Goal: Information Seeking & Learning: Learn about a topic

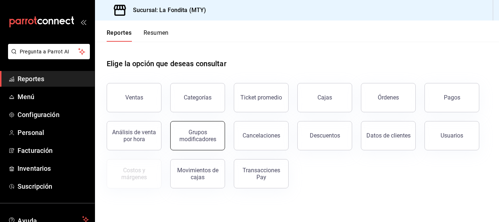
drag, startPoint x: 203, startPoint y: 133, endPoint x: 209, endPoint y: 137, distance: 6.7
click at [209, 137] on div "Grupos modificadores" at bounding box center [197, 136] width 45 height 14
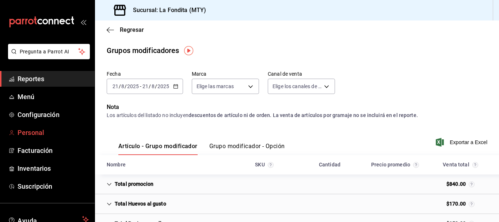
click at [34, 133] on span "Personal" at bounding box center [53, 132] width 71 height 10
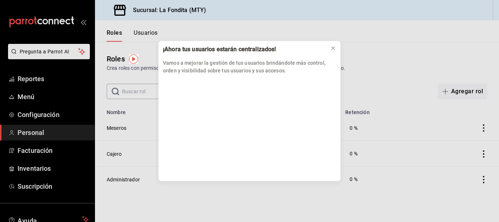
click at [30, 114] on div "¡Ahora tus usuarios estarán centralizados! Vamos a mejorar la gestión de tus us…" at bounding box center [249, 111] width 499 height 222
click at [34, 116] on div "¡Ahora tus usuarios estarán centralizados! Vamos a mejorar la gestión de tus us…" at bounding box center [249, 111] width 499 height 222
click at [336, 49] on button at bounding box center [333, 48] width 12 height 12
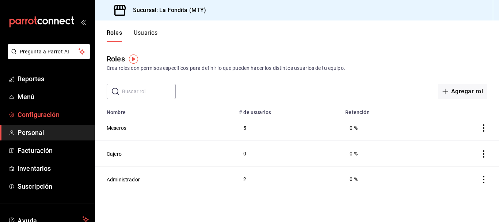
click at [41, 114] on span "Configuración" at bounding box center [53, 115] width 71 height 10
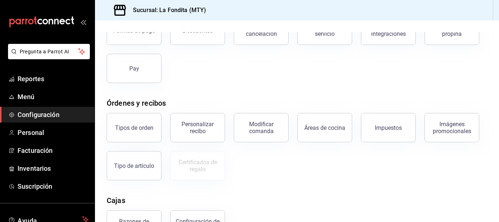
scroll to position [62, 0]
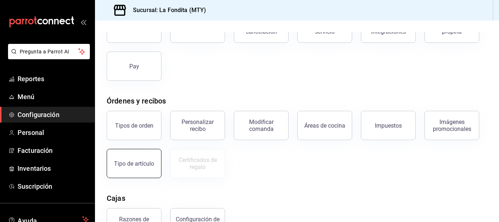
click at [145, 172] on button "Tipo de artículo" at bounding box center [134, 163] width 55 height 29
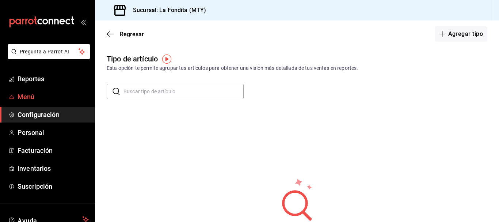
click at [30, 93] on span "Menú" at bounding box center [53, 97] width 71 height 10
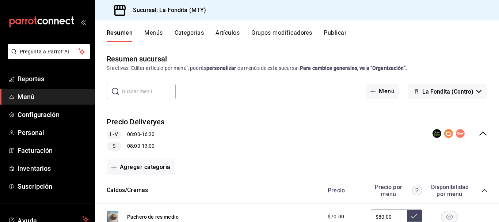
click at [271, 31] on button "Grupos modificadores" at bounding box center [281, 35] width 61 height 12
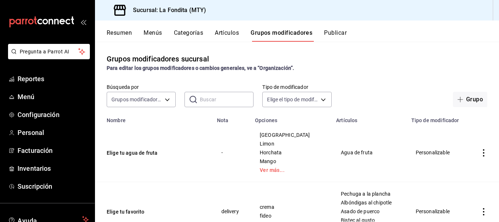
click at [123, 36] on button "Resumen" at bounding box center [119, 35] width 25 height 12
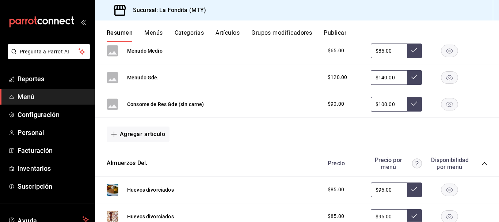
scroll to position [424, 0]
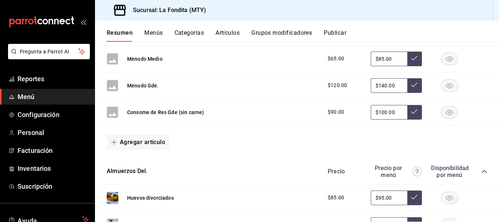
click at [446, 85] on icon "button" at bounding box center [449, 85] width 7 height 5
click at [441, 60] on rect "button" at bounding box center [449, 59] width 17 height 12
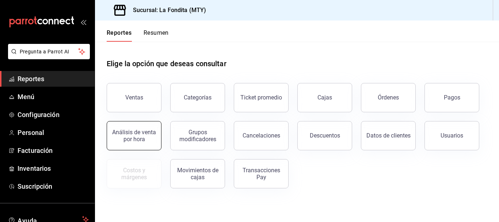
click at [133, 138] on div "Análisis de venta por hora" at bounding box center [133, 136] width 45 height 14
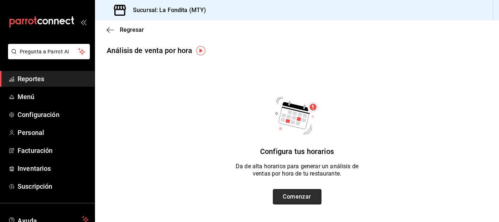
click at [297, 199] on button "Comenzar" at bounding box center [297, 196] width 49 height 15
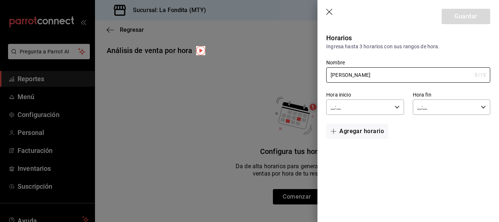
type input "[PERSON_NAME]"
click at [397, 106] on icon "button" at bounding box center [397, 106] width 5 height 5
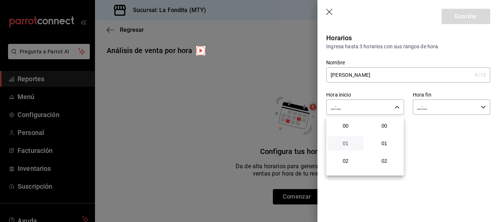
click at [346, 145] on span "01" at bounding box center [345, 143] width 27 height 6
type input "01:__"
click at [325, 11] on div at bounding box center [249, 111] width 499 height 222
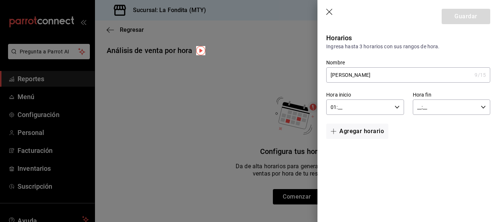
click at [328, 12] on icon "button" at bounding box center [329, 12] width 7 height 7
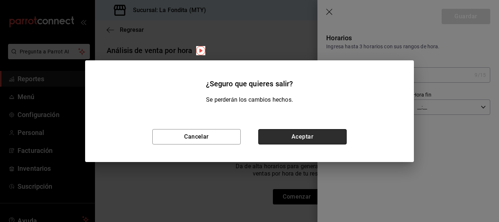
click at [289, 137] on button "Aceptar" at bounding box center [302, 136] width 88 height 15
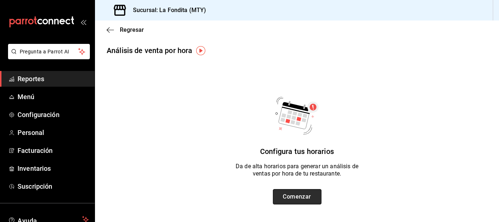
click at [295, 197] on button "Comenzar" at bounding box center [297, 196] width 49 height 15
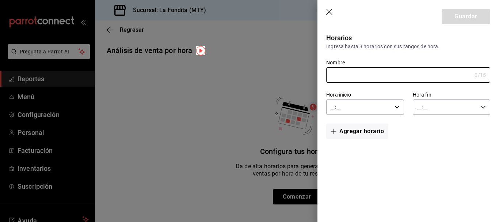
click at [397, 108] on icon "button" at bounding box center [397, 106] width 5 height 5
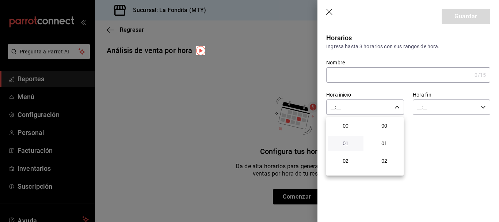
click at [344, 143] on span "01" at bounding box center [345, 143] width 27 height 6
click at [384, 161] on span "02" at bounding box center [384, 161] width 27 height 6
type input "01:02"
click at [484, 107] on div at bounding box center [249, 111] width 499 height 222
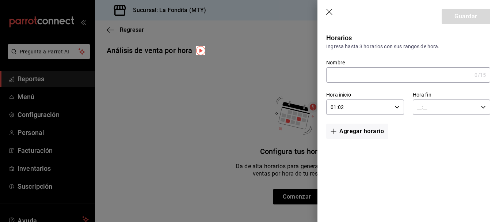
click at [420, 108] on input "__:__" at bounding box center [445, 107] width 65 height 15
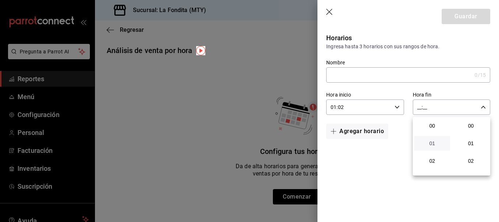
click at [434, 143] on span "01" at bounding box center [432, 143] width 27 height 6
click at [470, 161] on span "02" at bounding box center [470, 161] width 27 height 6
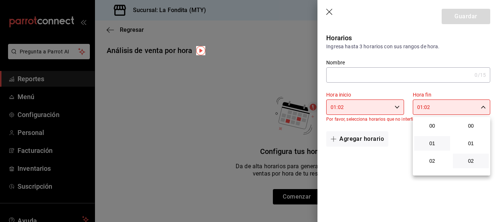
click at [435, 104] on div at bounding box center [249, 111] width 499 height 222
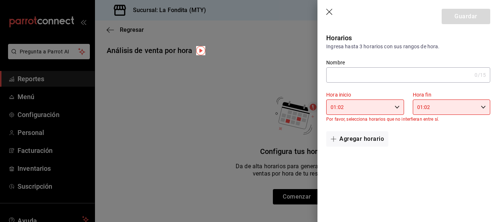
click at [435, 104] on div at bounding box center [249, 111] width 499 height 222
click at [435, 104] on input "01:02" at bounding box center [445, 107] width 65 height 15
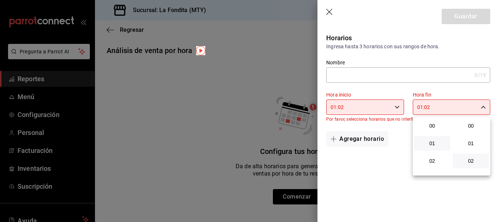
click at [435, 104] on div at bounding box center [249, 111] width 499 height 222
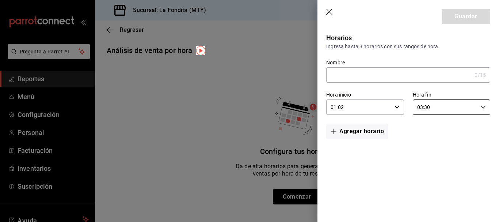
type input "03:30"
click at [398, 106] on icon "button" at bounding box center [397, 106] width 5 height 5
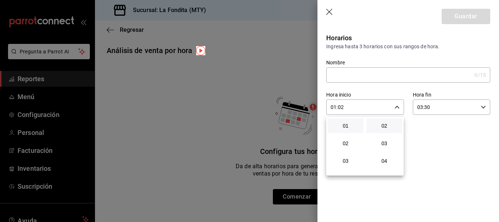
click at [338, 106] on div at bounding box center [249, 111] width 499 height 222
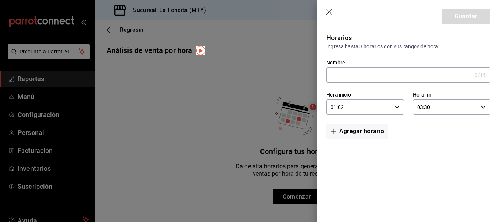
click at [338, 106] on div at bounding box center [249, 111] width 499 height 222
click at [338, 106] on input "01:02" at bounding box center [358, 107] width 65 height 15
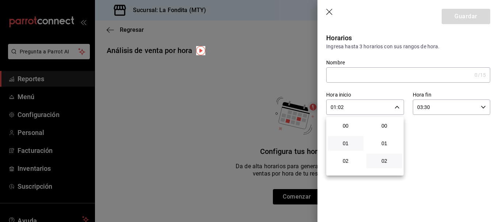
click at [338, 106] on div at bounding box center [249, 111] width 499 height 222
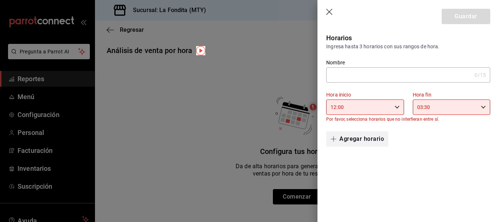
type input "12:00"
click at [369, 140] on button "Agregar horario" at bounding box center [357, 138] width 62 height 15
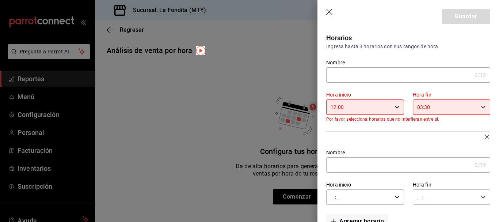
click at [343, 163] on input "Nombre" at bounding box center [398, 164] width 145 height 15
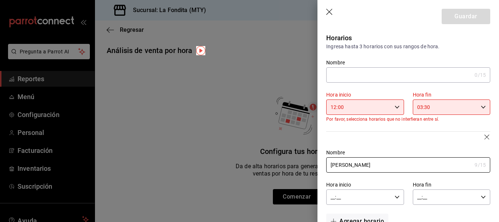
type input "[PERSON_NAME]"
click at [395, 197] on \(Stroke\) "button" at bounding box center [397, 196] width 4 height 3
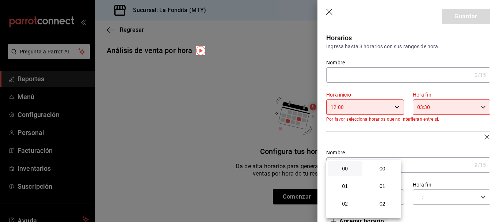
click at [358, 169] on button "00" at bounding box center [345, 168] width 35 height 15
click at [392, 144] on div at bounding box center [249, 111] width 499 height 222
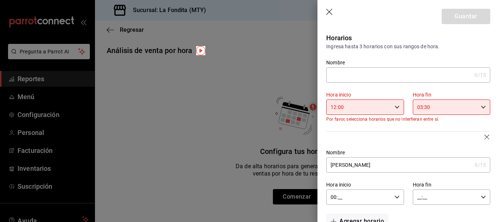
drag, startPoint x: 339, startPoint y: 195, endPoint x: 339, endPoint y: 199, distance: 3.7
click at [339, 199] on input "00:__" at bounding box center [358, 197] width 65 height 15
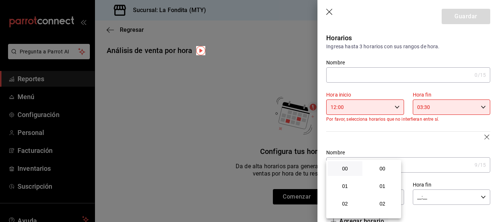
click at [339, 199] on button "02" at bounding box center [345, 203] width 35 height 15
click at [428, 135] on div at bounding box center [249, 111] width 499 height 222
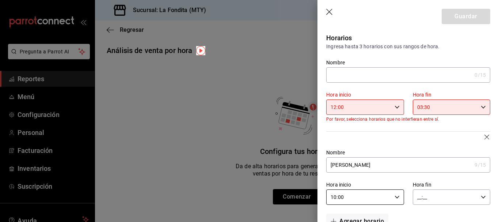
type input "10:00"
click at [423, 198] on input "__:__" at bounding box center [445, 197] width 65 height 15
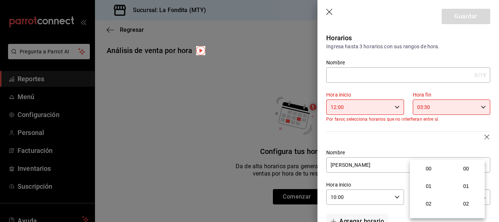
click at [423, 198] on div "00 01 02 03 04 05 06 07 08 09 10 11 12 13 14 15 16 17 18 19 20 21 22 23" at bounding box center [429, 189] width 38 height 58
click at [423, 198] on button "02" at bounding box center [428, 203] width 35 height 15
click at [389, 147] on div at bounding box center [249, 111] width 499 height 222
click at [389, 147] on div "Nombre Jose luis 9 /15 Nombre" at bounding box center [403, 156] width 173 height 32
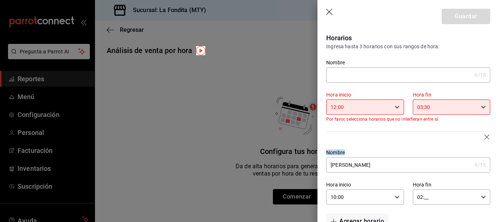
click at [389, 147] on div "Nombre Jose luis 9 /15 Nombre" at bounding box center [403, 156] width 173 height 32
click at [430, 195] on input "02:__" at bounding box center [445, 197] width 65 height 15
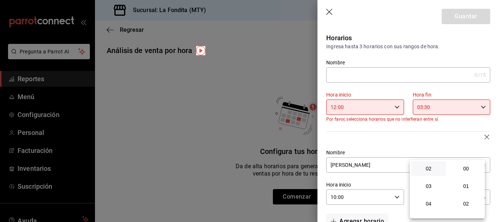
click at [411, 137] on div at bounding box center [249, 111] width 499 height 222
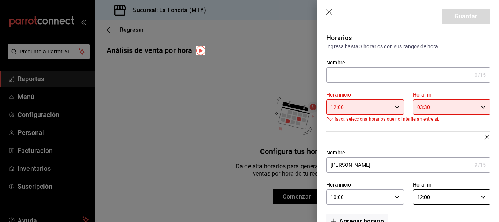
type input "12:00"
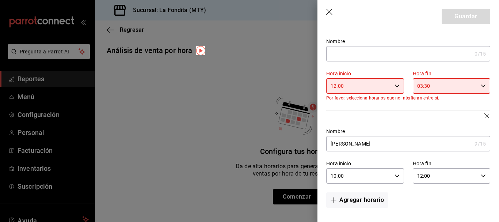
scroll to position [22, 0]
click at [430, 84] on input "03:30" at bounding box center [445, 85] width 65 height 15
click at [430, 84] on div at bounding box center [249, 111] width 499 height 222
type input "20:0_"
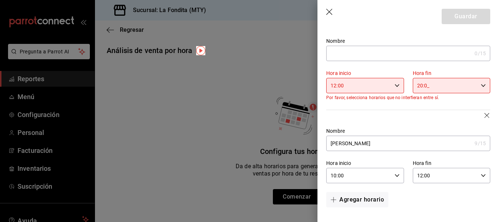
click at [420, 120] on div "Nombre Jose luis 9 /15 Nombre" at bounding box center [403, 135] width 173 height 32
click at [366, 55] on input "Nombre" at bounding box center [398, 53] width 145 height 15
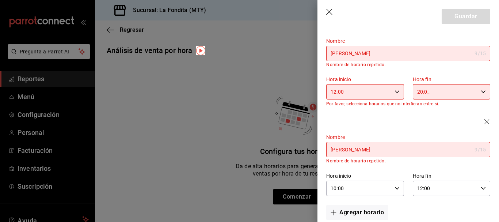
click at [367, 126] on div "Nombre Jose luis 9 /15 Nombre Nombre de horario repetido." at bounding box center [403, 144] width 173 height 38
click at [366, 56] on input "[PERSON_NAME]" at bounding box center [398, 53] width 145 height 15
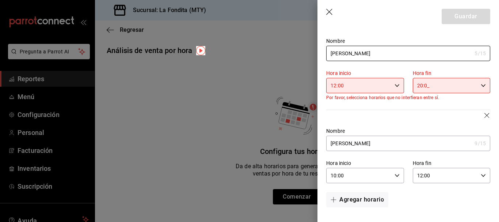
type input "[PERSON_NAME]"
click at [382, 126] on div "Nombre Jose luis 9 /15 Nombre" at bounding box center [403, 135] width 173 height 32
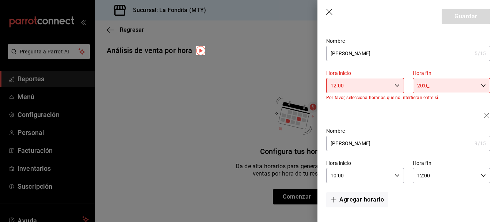
click at [420, 84] on input "20:0_" at bounding box center [445, 85] width 65 height 15
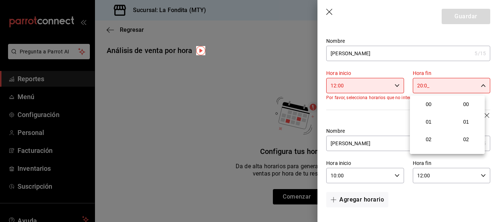
click at [420, 84] on div at bounding box center [249, 111] width 499 height 222
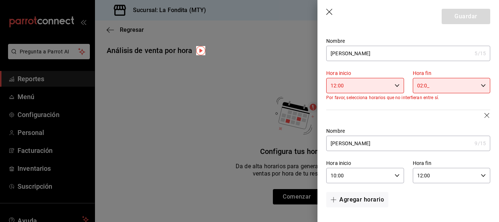
click at [426, 86] on input "02:0_" at bounding box center [445, 85] width 65 height 15
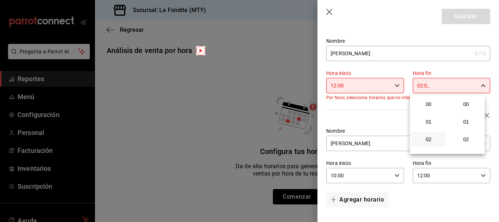
click at [426, 86] on div at bounding box center [249, 111] width 499 height 222
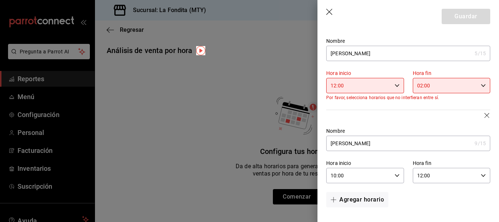
type input "02:00"
click at [381, 127] on div "Nombre Jose luis 9 /15 Nombre" at bounding box center [403, 135] width 173 height 32
click at [394, 121] on div "Nombre Jose luis 9 /15 Nombre" at bounding box center [403, 135] width 173 height 32
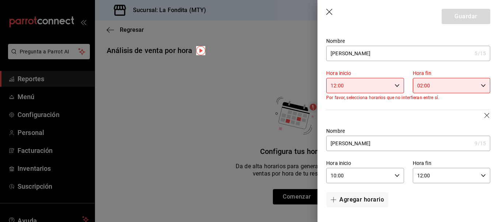
click at [349, 84] on input "12:00" at bounding box center [358, 85] width 65 height 15
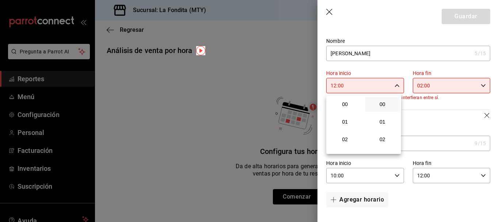
click at [349, 84] on div at bounding box center [249, 111] width 499 height 222
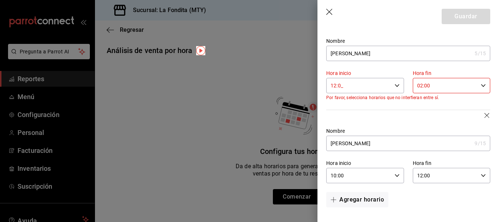
scroll to position [14, 0]
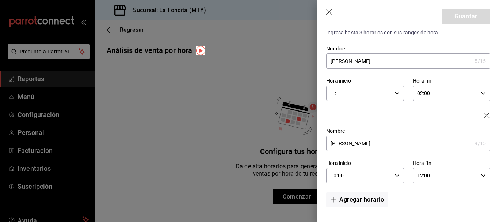
click at [349, 84] on div "Hora inicio __:__ Hora inicio" at bounding box center [364, 88] width 77 height 23
click at [345, 126] on span "01" at bounding box center [345, 129] width 26 height 6
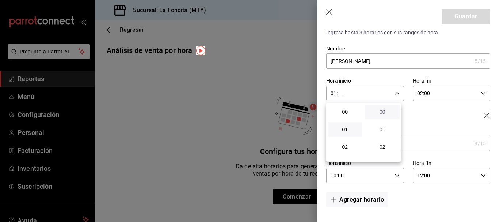
click at [382, 112] on span "00" at bounding box center [383, 112] width 26 height 6
type input "01:00"
click at [470, 15] on div at bounding box center [249, 111] width 499 height 222
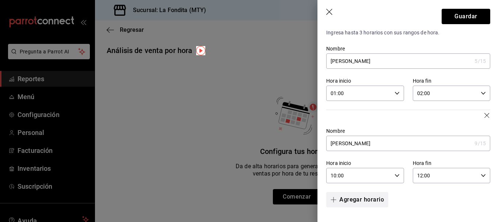
click at [376, 200] on button "Agregar horario" at bounding box center [357, 199] width 62 height 15
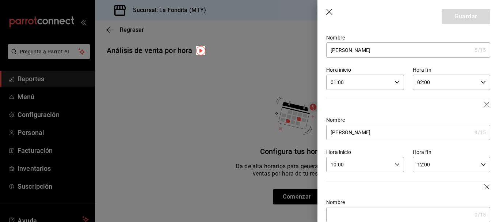
click at [350, 218] on input "Nombre" at bounding box center [398, 214] width 145 height 15
type input "[PERSON_NAME]"
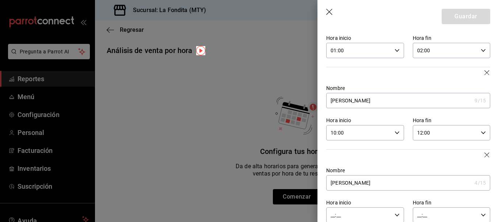
scroll to position [72, 0]
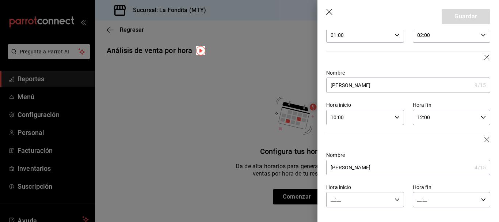
click at [343, 199] on input "__:__" at bounding box center [358, 199] width 65 height 15
click at [343, 199] on button "02" at bounding box center [345, 203] width 35 height 15
type input "02:__"
click at [380, 205] on span "02" at bounding box center [383, 204] width 26 height 6
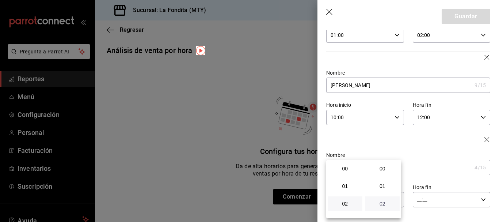
click at [380, 205] on span "02" at bounding box center [383, 204] width 26 height 6
click at [344, 203] on span "02" at bounding box center [345, 204] width 26 height 6
click at [385, 206] on span "02" at bounding box center [383, 204] width 26 height 6
click at [342, 203] on span "02" at bounding box center [345, 204] width 26 height 6
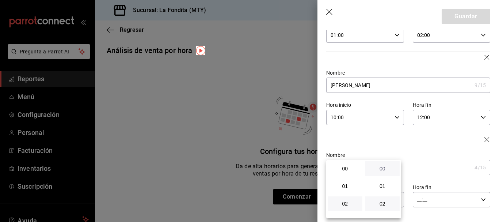
click at [386, 171] on span "00" at bounding box center [383, 168] width 26 height 6
type input "02:00"
click at [421, 143] on div at bounding box center [249, 111] width 499 height 222
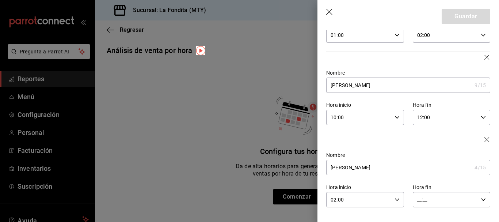
click at [421, 143] on div at bounding box center [249, 111] width 499 height 222
click at [431, 196] on input "__:__" at bounding box center [445, 199] width 65 height 15
drag, startPoint x: 456, startPoint y: 178, endPoint x: 469, endPoint y: 129, distance: 50.9
click at [469, 129] on div "00 01 02 03 04 05 06 07 08 09 10 11 12 13 14 15 16 17 18 19 20 21 22 23 00 01 0…" at bounding box center [249, 112] width 499 height 220
click at [469, 129] on div at bounding box center [249, 111] width 499 height 222
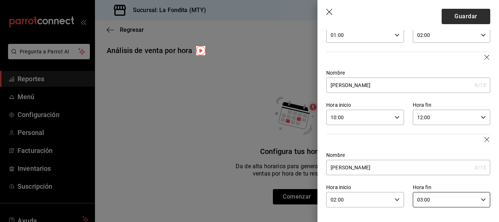
type input "03:00"
click at [462, 14] on button "Guardar" at bounding box center [466, 16] width 49 height 15
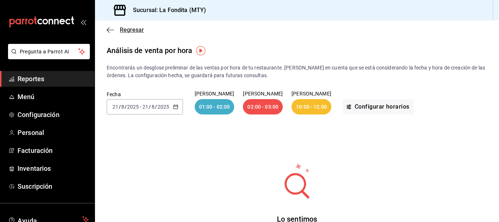
click at [126, 28] on span "Regresar" at bounding box center [132, 29] width 24 height 7
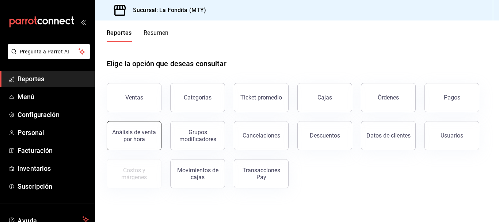
click at [149, 136] on div "Análisis de venta por hora" at bounding box center [133, 136] width 45 height 14
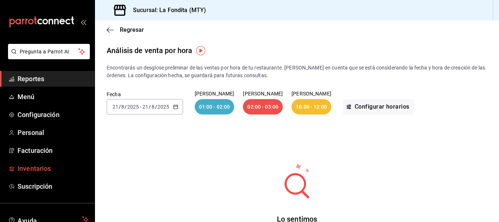
click at [37, 168] on span "Inventarios" at bounding box center [53, 168] width 71 height 10
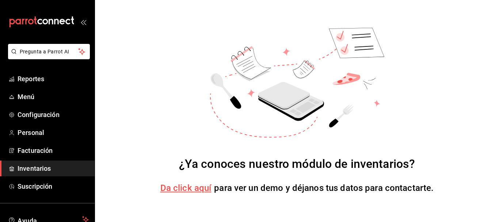
click at [201, 189] on span "Da click aquí" at bounding box center [185, 188] width 51 height 10
click at [39, 95] on span "Menú" at bounding box center [53, 97] width 71 height 10
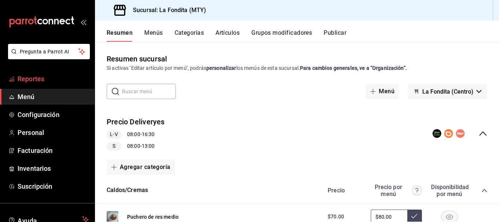
click at [20, 80] on span "Reportes" at bounding box center [53, 79] width 71 height 10
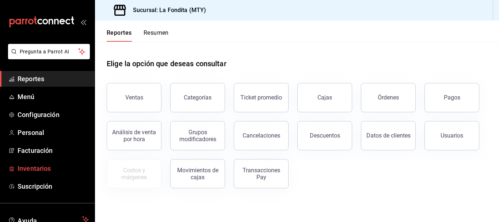
click at [40, 171] on span "Inventarios" at bounding box center [53, 168] width 71 height 10
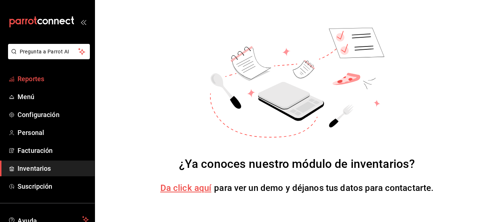
click at [37, 84] on link "Reportes" at bounding box center [47, 79] width 95 height 16
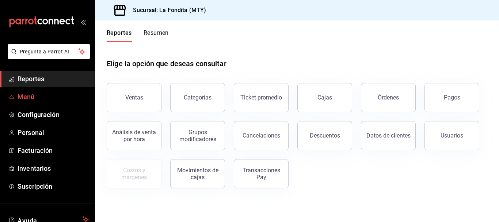
click at [35, 94] on span "Menú" at bounding box center [53, 97] width 71 height 10
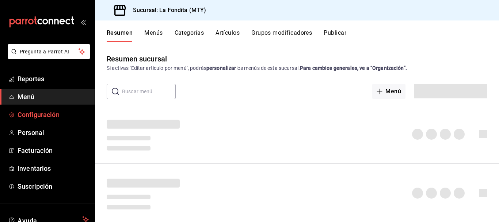
click at [39, 109] on link "Configuración" at bounding box center [47, 115] width 95 height 16
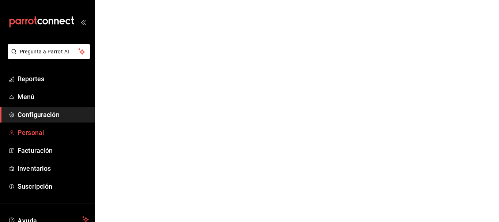
click at [36, 127] on link "Personal" at bounding box center [47, 133] width 95 height 16
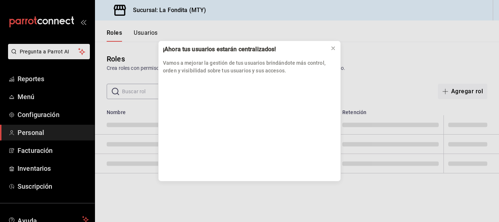
click at [31, 145] on div "¡Ahora tus usuarios estarán centralizados! Vamos a mejorar la gestión de tus us…" at bounding box center [249, 111] width 499 height 222
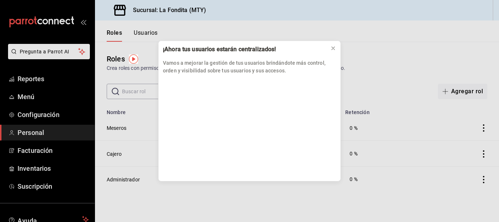
click at [27, 149] on div "¡Ahora tus usuarios estarán centralizados! Vamos a mejorar la gestión de tus us…" at bounding box center [249, 111] width 499 height 222
click at [333, 50] on icon at bounding box center [333, 48] width 6 height 6
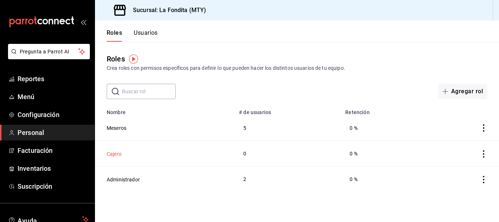
click at [117, 155] on button "Cajero" at bounding box center [114, 153] width 15 height 7
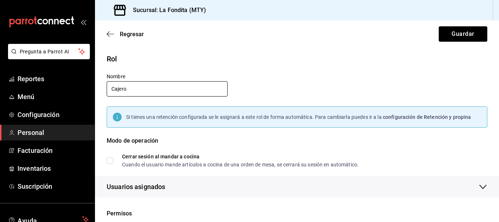
click at [144, 91] on input "Cajero" at bounding box center [167, 88] width 121 height 15
type input "C"
type input "karina"
click at [148, 118] on span "Si tienes una retención configurada se le asignará a este rol de forma automáti…" at bounding box center [254, 117] width 257 height 6
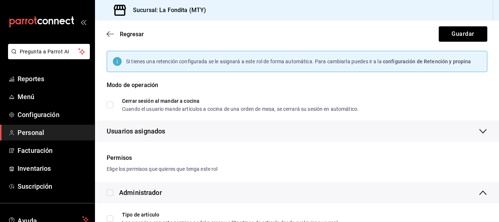
scroll to position [73, 0]
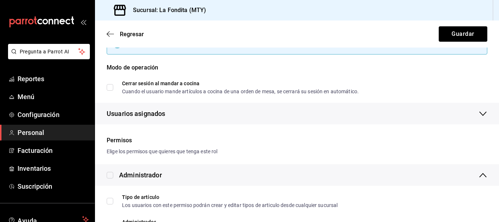
click at [110, 88] on input "Cerrar sesión al mandar a cocina Cuando el usuario mande artículos a cocina de …" at bounding box center [110, 87] width 7 height 7
click at [109, 89] on input "Cerrar sesión al mandar a cocina Cuando el usuario mande artículos a cocina de …" at bounding box center [110, 87] width 7 height 7
checkbox input "false"
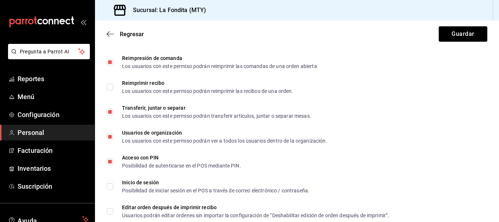
scroll to position [1339, 0]
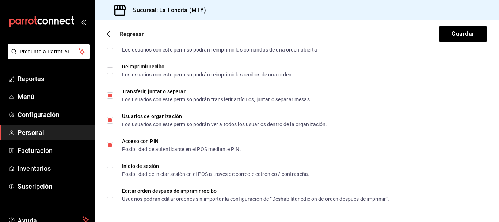
click at [130, 32] on span "Regresar" at bounding box center [132, 34] width 24 height 7
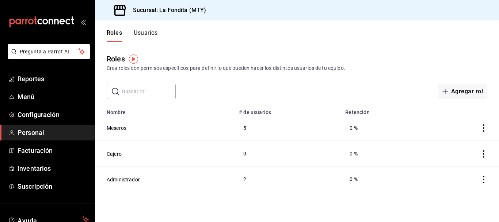
click at [145, 30] on button "Usuarios" at bounding box center [146, 35] width 24 height 12
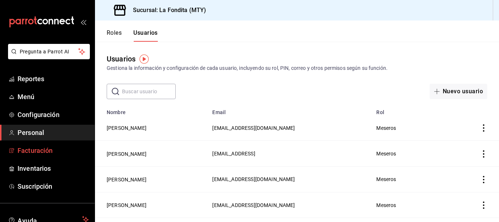
click at [39, 147] on span "Facturación" at bounding box center [53, 150] width 71 height 10
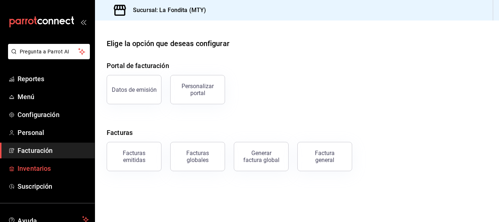
click at [39, 167] on span "Inventarios" at bounding box center [53, 168] width 71 height 10
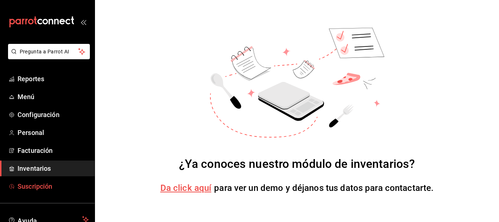
click at [37, 183] on span "Suscripción" at bounding box center [53, 186] width 71 height 10
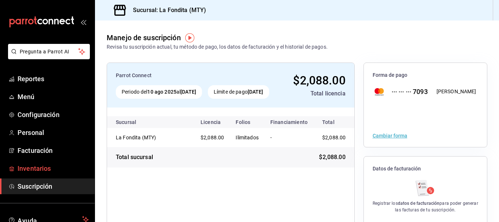
click at [34, 165] on span "Inventarios" at bounding box center [53, 168] width 71 height 10
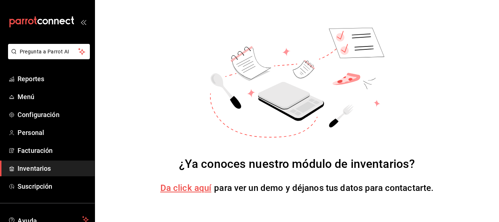
click at [409, 186] on span "para ver un demo y déjanos tus datos para contactarte." at bounding box center [324, 188] width 220 height 10
click at [182, 187] on span "Da click aquí" at bounding box center [185, 188] width 51 height 10
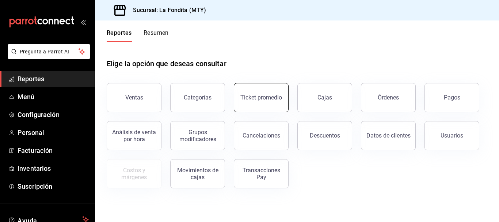
click at [265, 106] on button "Ticket promedio" at bounding box center [261, 97] width 55 height 29
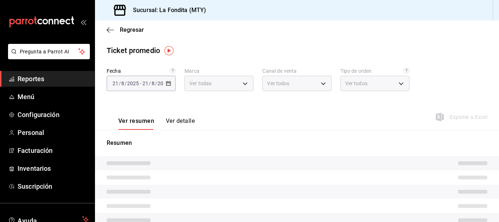
type input "b00ac0d1-88b1-4e6e-991e-543bd3e1f369"
type input "PARROT,UBER_EATS,RAPPI,DIDI_FOOD,ONLINE"
type input "89f3b9e1-b75d-48d5-9178-e8186b311f17,9c302217-f82c-4bd8-913e-4d50607f65e6,a605d…"
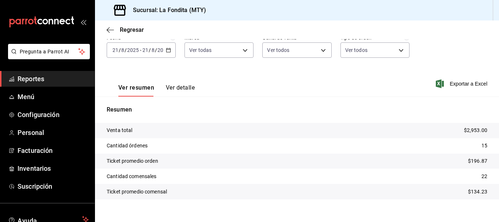
scroll to position [37, 0]
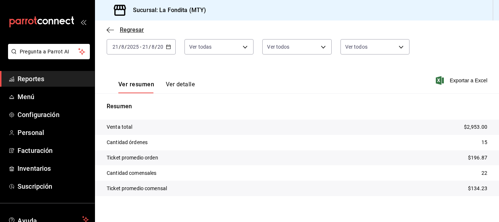
click at [139, 28] on span "Regresar" at bounding box center [132, 29] width 24 height 7
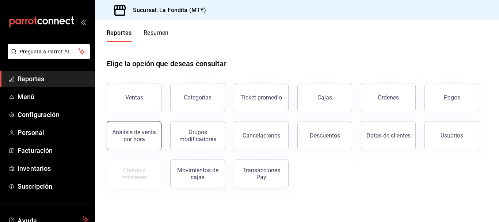
click at [145, 134] on div "Análisis de venta por hora" at bounding box center [133, 136] width 45 height 14
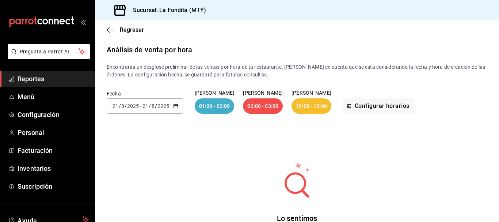
scroll to position [74, 0]
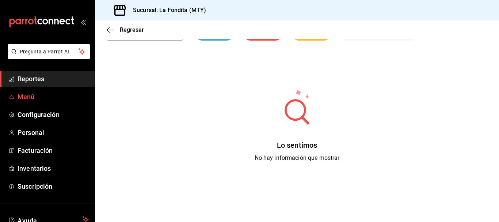
click at [35, 96] on span "Menú" at bounding box center [53, 97] width 71 height 10
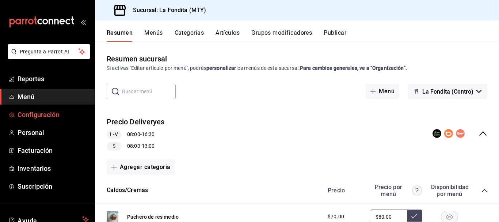
click at [54, 116] on span "Configuración" at bounding box center [53, 115] width 71 height 10
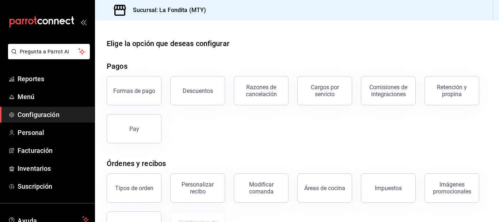
click at [54, 116] on span "Configuración" at bounding box center [53, 115] width 71 height 10
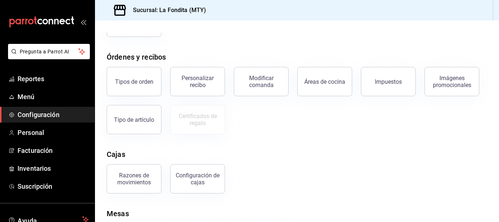
scroll to position [110, 0]
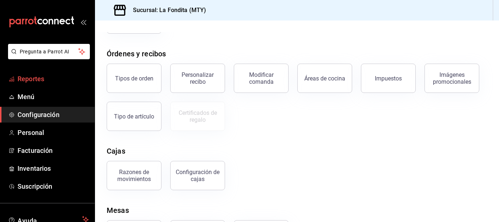
click at [30, 79] on span "Reportes" at bounding box center [53, 79] width 71 height 10
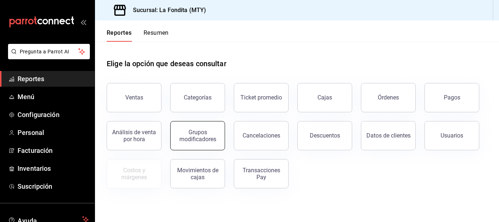
click at [201, 135] on div "Grupos modificadores" at bounding box center [197, 136] width 45 height 14
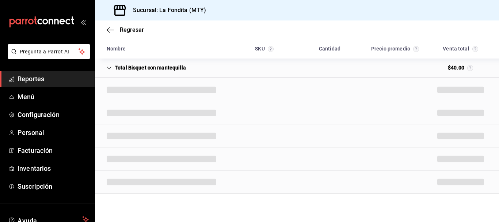
scroll to position [492, 0]
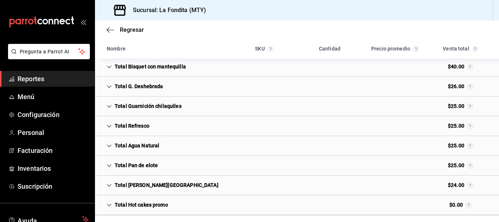
click at [450, 145] on div "$25.00" at bounding box center [460, 146] width 37 height 14
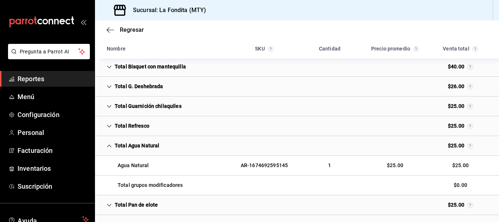
scroll to position [560, 0]
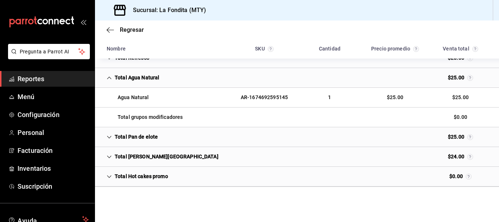
click at [324, 79] on div "Cell" at bounding box center [330, 78] width 12 height 6
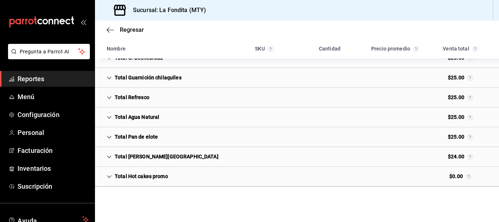
scroll to position [521, 0]
click at [355, 111] on div "Total Agua Natural $25.00" at bounding box center [297, 117] width 404 height 20
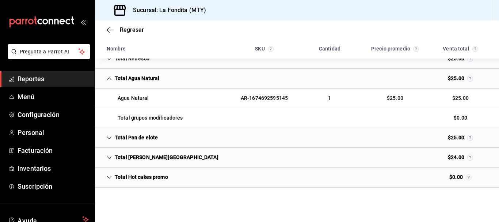
scroll to position [560, 0]
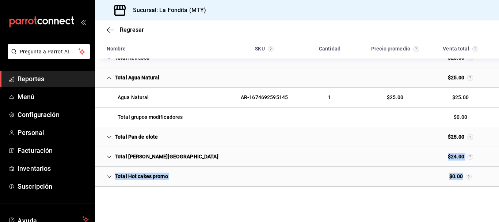
drag, startPoint x: 266, startPoint y: 147, endPoint x: 281, endPoint y: 205, distance: 59.5
click at [168, 154] on div "Total [PERSON_NAME][GEOGRAPHIC_DATA]" at bounding box center [162, 157] width 123 height 14
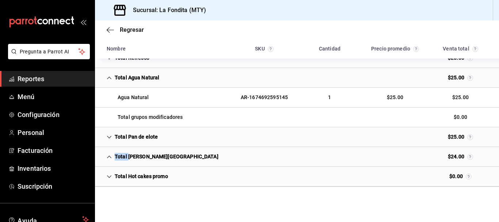
click at [168, 154] on div "Total [PERSON_NAME][GEOGRAPHIC_DATA]" at bounding box center [162, 157] width 123 height 14
click at [136, 30] on span "Regresar" at bounding box center [132, 29] width 24 height 7
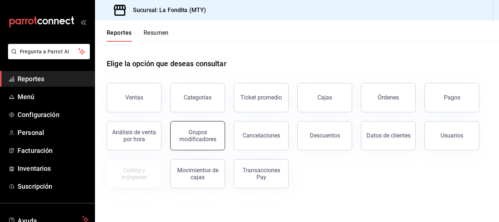
click at [196, 142] on button "Grupos modificadores" at bounding box center [197, 135] width 55 height 29
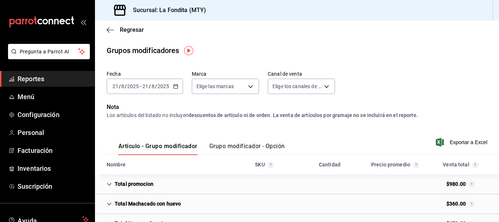
click at [177, 85] on \(Stroke\) "button" at bounding box center [176, 86] width 4 height 4
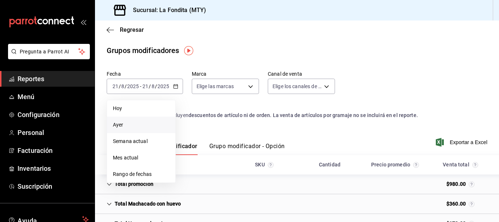
click at [122, 123] on span "Ayer" at bounding box center [141, 125] width 57 height 8
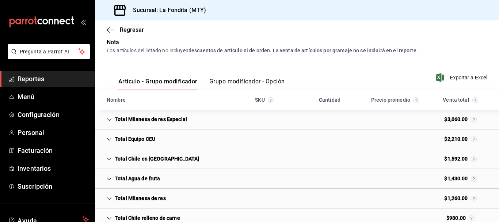
scroll to position [73, 0]
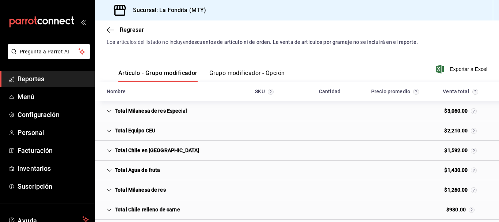
click at [109, 149] on icon "Cell" at bounding box center [109, 150] width 5 height 5
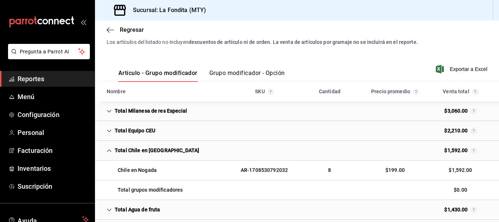
scroll to position [110, 0]
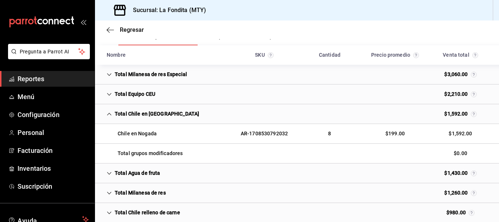
click at [110, 173] on icon "Cell" at bounding box center [109, 173] width 5 height 5
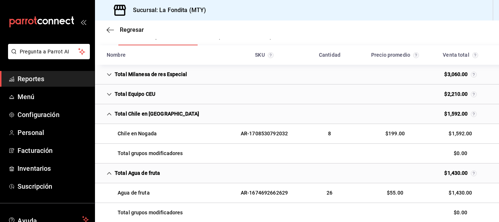
click at [113, 151] on div "Total grupos modificadores" at bounding box center [145, 153] width 88 height 14
drag, startPoint x: 113, startPoint y: 151, endPoint x: 116, endPoint y: 138, distance: 12.8
click at [116, 138] on div "Chile en Nogada AR-1708530792032 8 $199.00 $1,592.00 Total grupos modificadores…" at bounding box center [297, 143] width 404 height 39
click at [111, 137] on div "Chile en Nogada" at bounding box center [132, 134] width 62 height 14
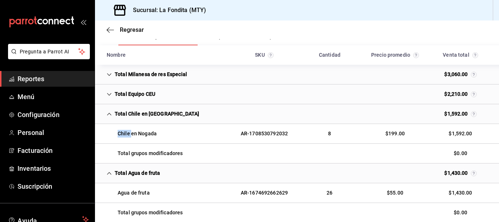
click at [111, 137] on div "Chile en Nogada" at bounding box center [132, 134] width 62 height 14
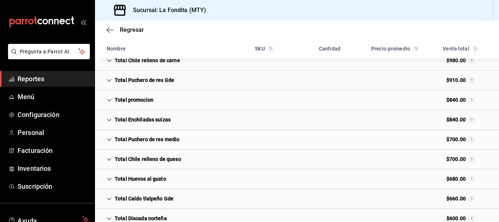
scroll to position [292, 0]
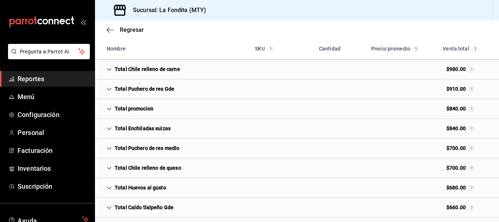
click at [109, 127] on icon "Cell" at bounding box center [109, 128] width 5 height 5
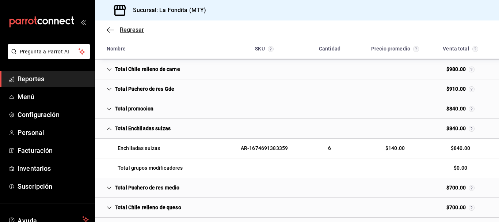
click at [128, 30] on span "Regresar" at bounding box center [132, 29] width 24 height 7
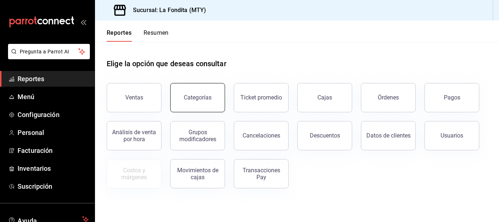
click at [209, 102] on button "Categorías" at bounding box center [197, 97] width 55 height 29
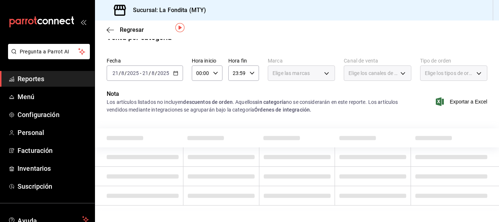
scroll to position [23, 0]
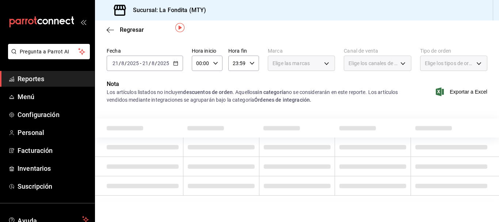
click at [175, 61] on icon "button" at bounding box center [175, 63] width 5 height 5
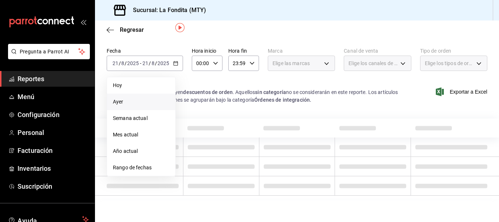
click at [118, 104] on span "Ayer" at bounding box center [141, 102] width 57 height 8
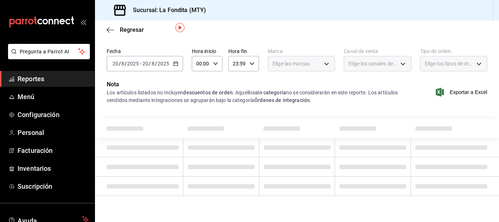
scroll to position [23, 0]
click at [278, 159] on td at bounding box center [297, 166] width 76 height 19
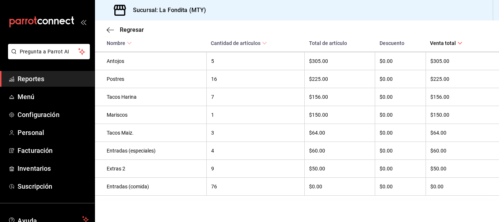
scroll to position [361, 0]
click at [140, 30] on span "Regresar" at bounding box center [132, 29] width 24 height 7
